Goal: Information Seeking & Learning: Understand process/instructions

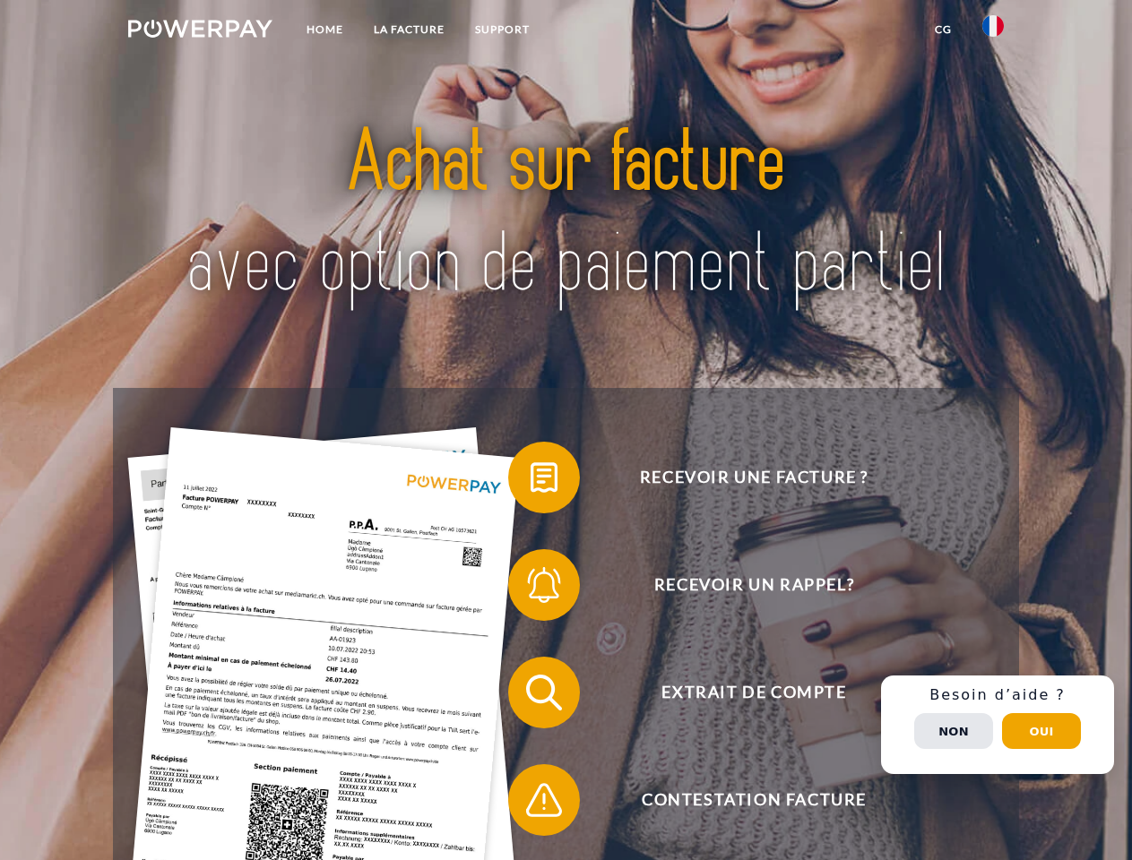
click at [200, 31] on img at bounding box center [200, 29] width 144 height 18
click at [993, 31] on img at bounding box center [993, 26] width 22 height 22
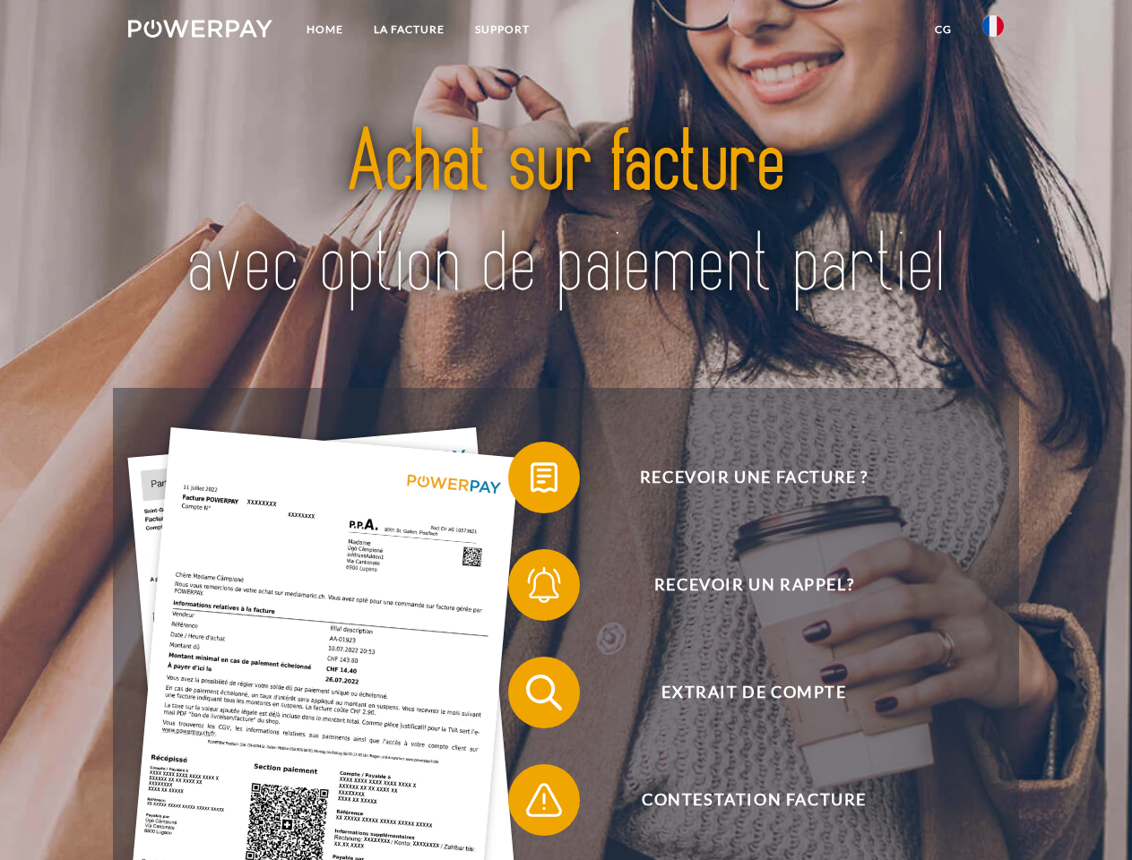
click at [943, 30] on link "CG" at bounding box center [944, 29] width 48 height 32
click at [531, 481] on span at bounding box center [517, 478] width 90 height 90
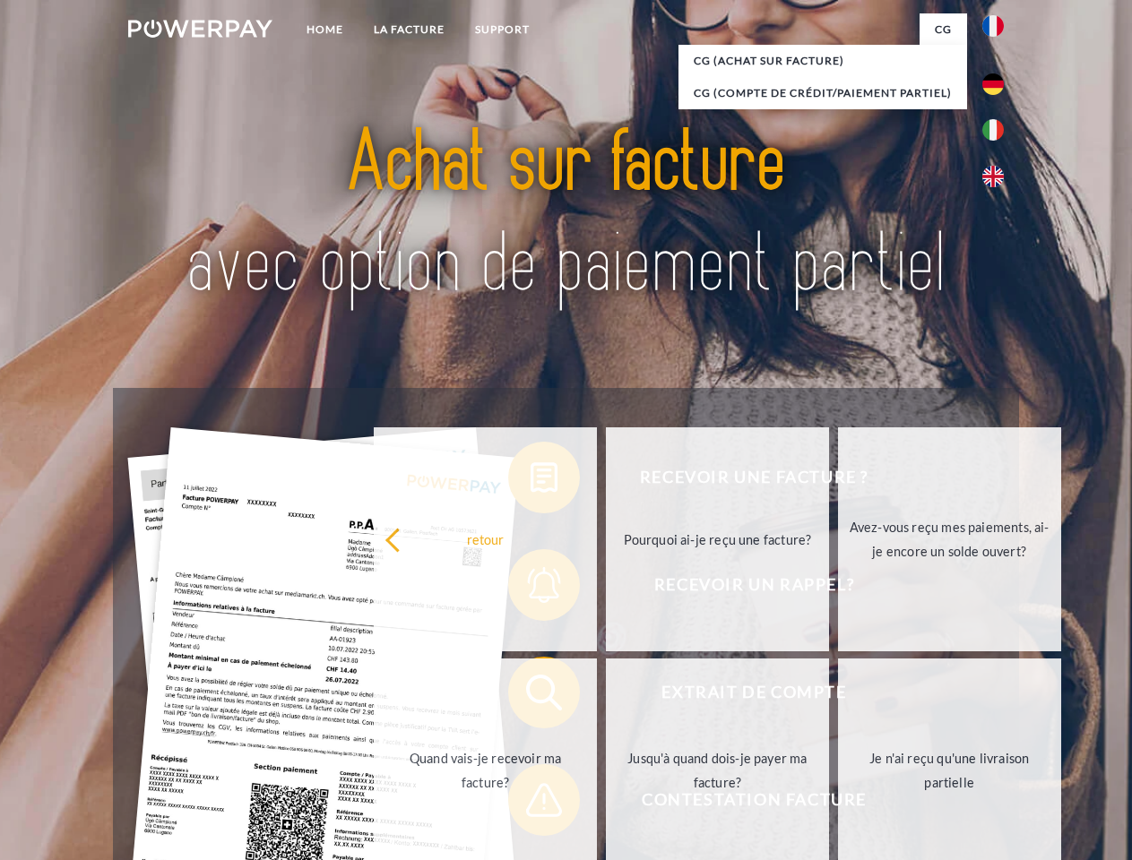
click at [531, 589] on div "Recevoir une facture ? Recevoir un rappel? Extrait de compte retour" at bounding box center [565, 746] width 905 height 717
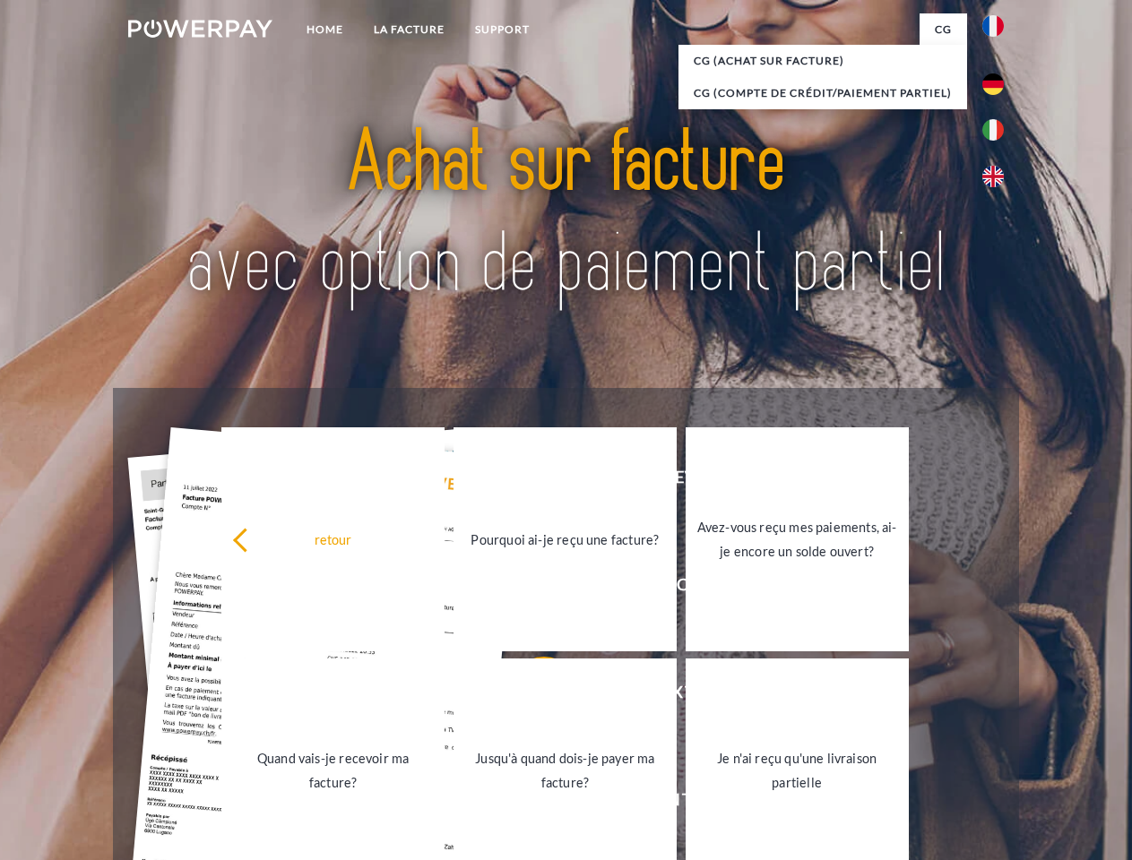
click at [531, 696] on link "Jusqu'à quand dois-je payer ma facture?" at bounding box center [564, 771] width 223 height 224
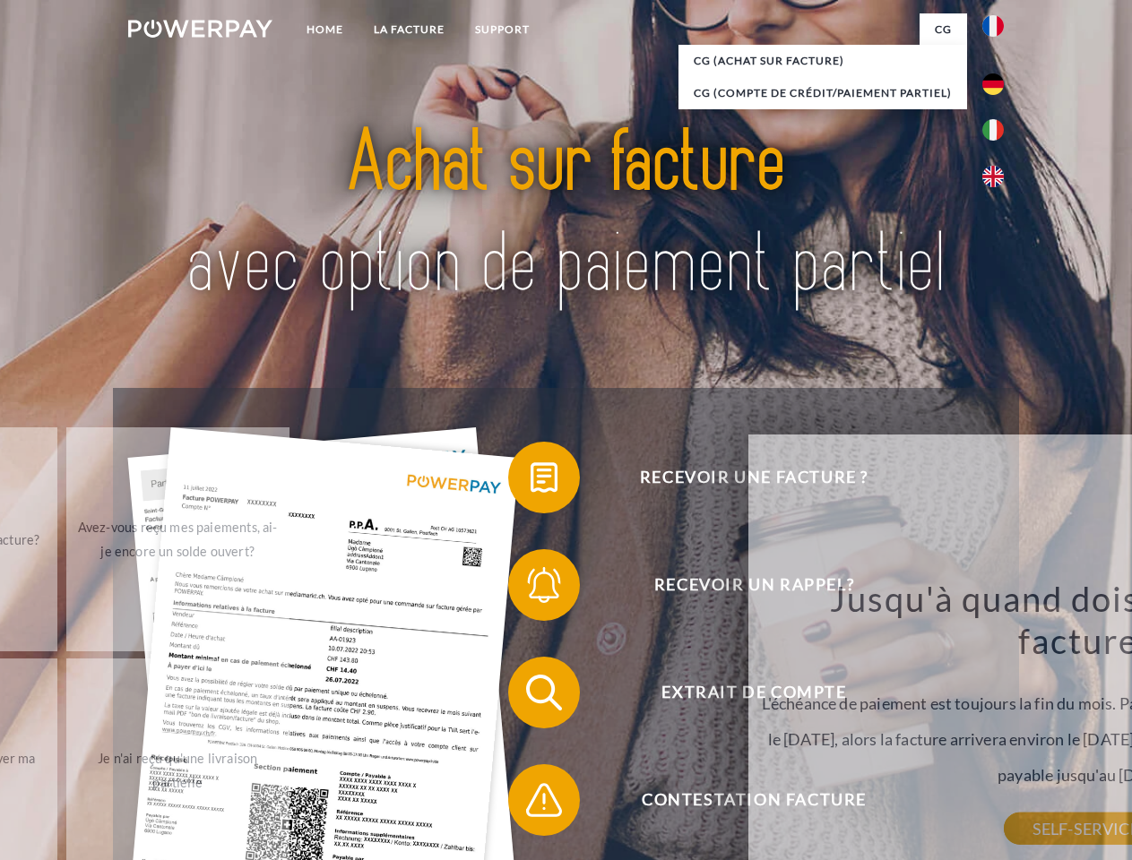
click at [531, 804] on span at bounding box center [517, 801] width 90 height 90
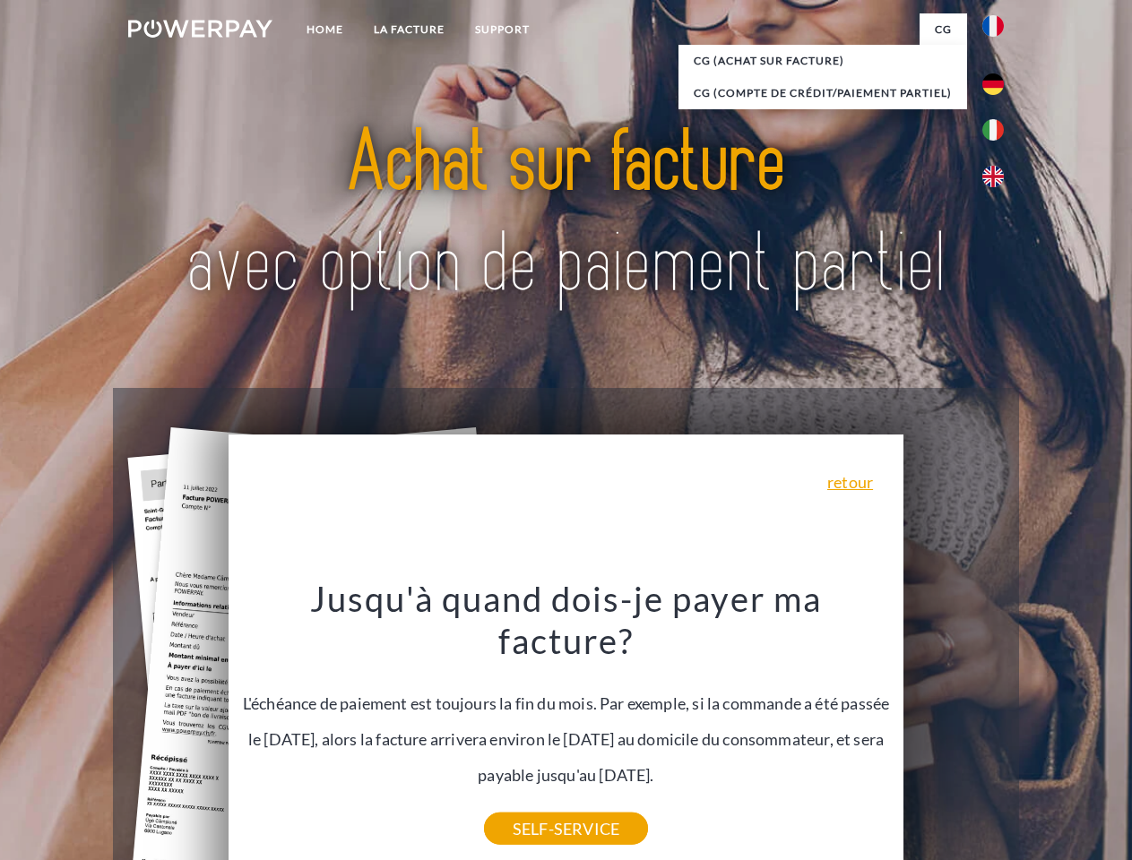
click at [998, 725] on div "Recevoir une facture ? Recevoir un rappel? Extrait de compte retour" at bounding box center [565, 746] width 905 height 717
click at [954, 729] on span "Extrait de compte" at bounding box center [753, 693] width 439 height 72
click at [1041, 731] on header "Home LA FACTURE Support" at bounding box center [566, 619] width 1132 height 1238
